Goal: Task Accomplishment & Management: Manage account settings

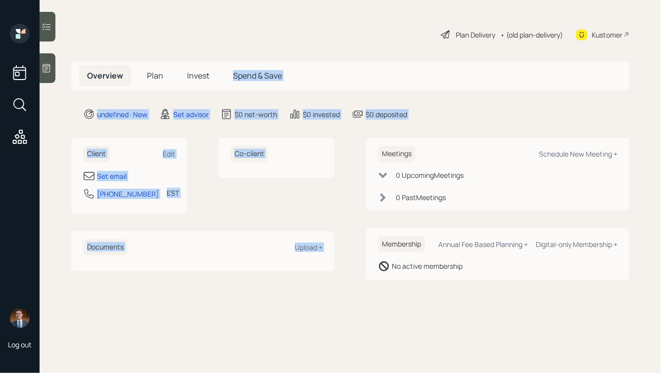
drag, startPoint x: 453, startPoint y: 129, endPoint x: 315, endPoint y: 48, distance: 160.2
click at [315, 48] on main "Plan Delivery • (old plan-delivery) Kustomer Overview Plan Invest Spend & Save …" at bounding box center [350, 186] width 621 height 373
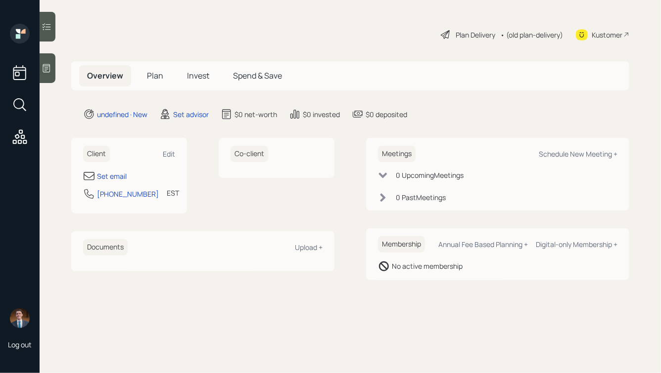
click at [49, 69] on icon at bounding box center [47, 68] width 10 height 10
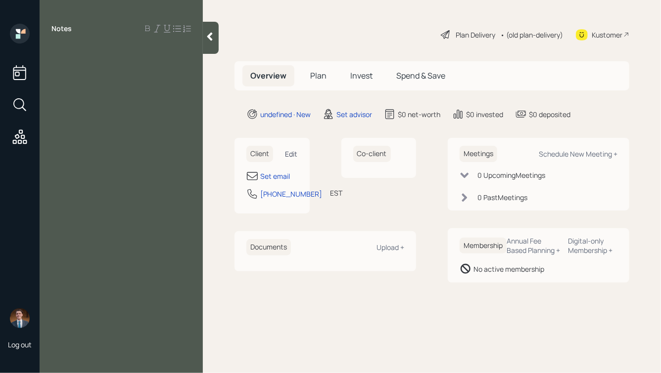
click at [292, 151] on div "Edit" at bounding box center [291, 153] width 12 height 9
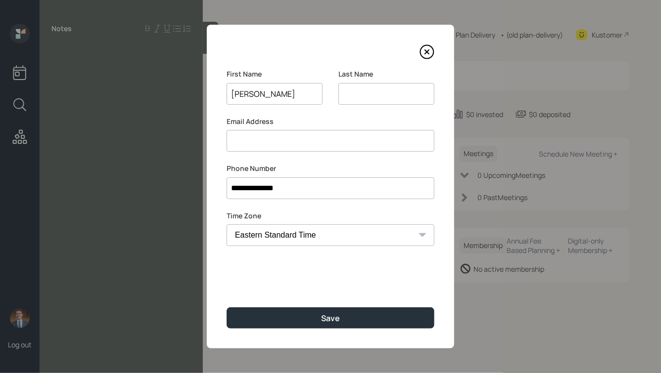
type input "[PERSON_NAME]"
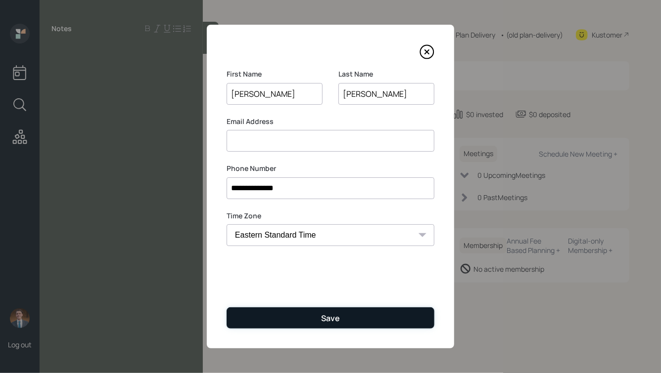
click at [322, 325] on button "Save" at bounding box center [331, 318] width 208 height 21
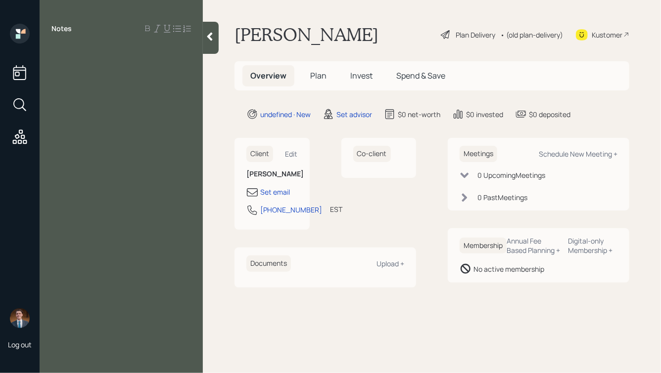
click at [85, 64] on div "Notes" at bounding box center [121, 193] width 163 height 338
click at [100, 52] on div at bounding box center [120, 51] width 139 height 11
click at [210, 33] on icon at bounding box center [209, 37] width 5 height 8
